Goal: Task Accomplishment & Management: Manage account settings

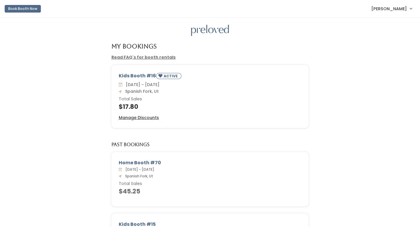
click at [398, 11] on span "[PERSON_NAME]" at bounding box center [389, 9] width 36 height 6
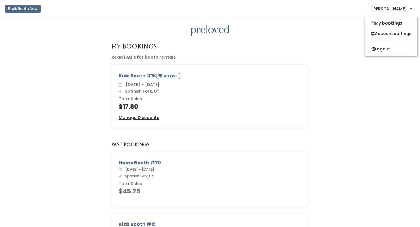
click at [357, 92] on div "Kids Booth #16 ACTIVE [DATE] - [DATE] Spanish Fork, Ut Total Sales $17.80 Manag…" at bounding box center [210, 100] width 409 height 70
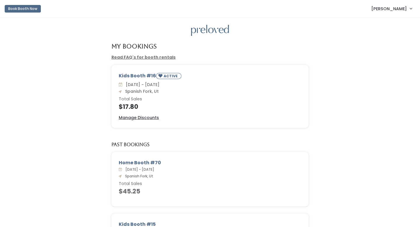
click at [399, 11] on span "[PERSON_NAME]" at bounding box center [389, 9] width 36 height 6
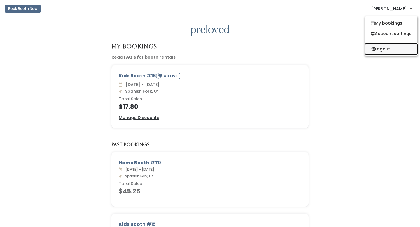
click at [381, 51] on button "Logout" at bounding box center [391, 49] width 52 height 11
